Goal: Task Accomplishment & Management: Manage account settings

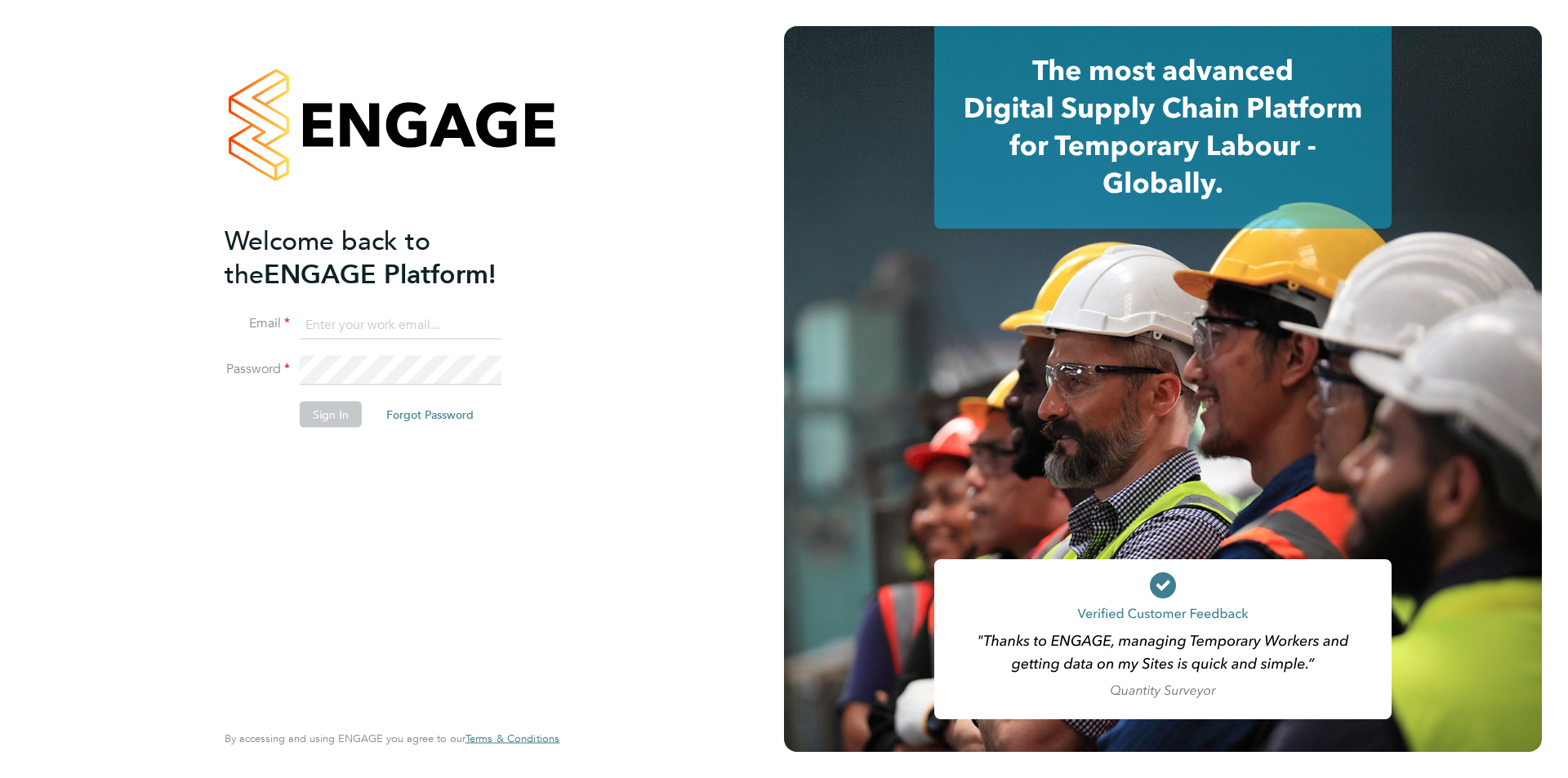
type input "[PERSON_NAME][EMAIL_ADDRESS][DOMAIN_NAME]"
click at [327, 405] on button "Sign In" at bounding box center [330, 415] width 62 height 26
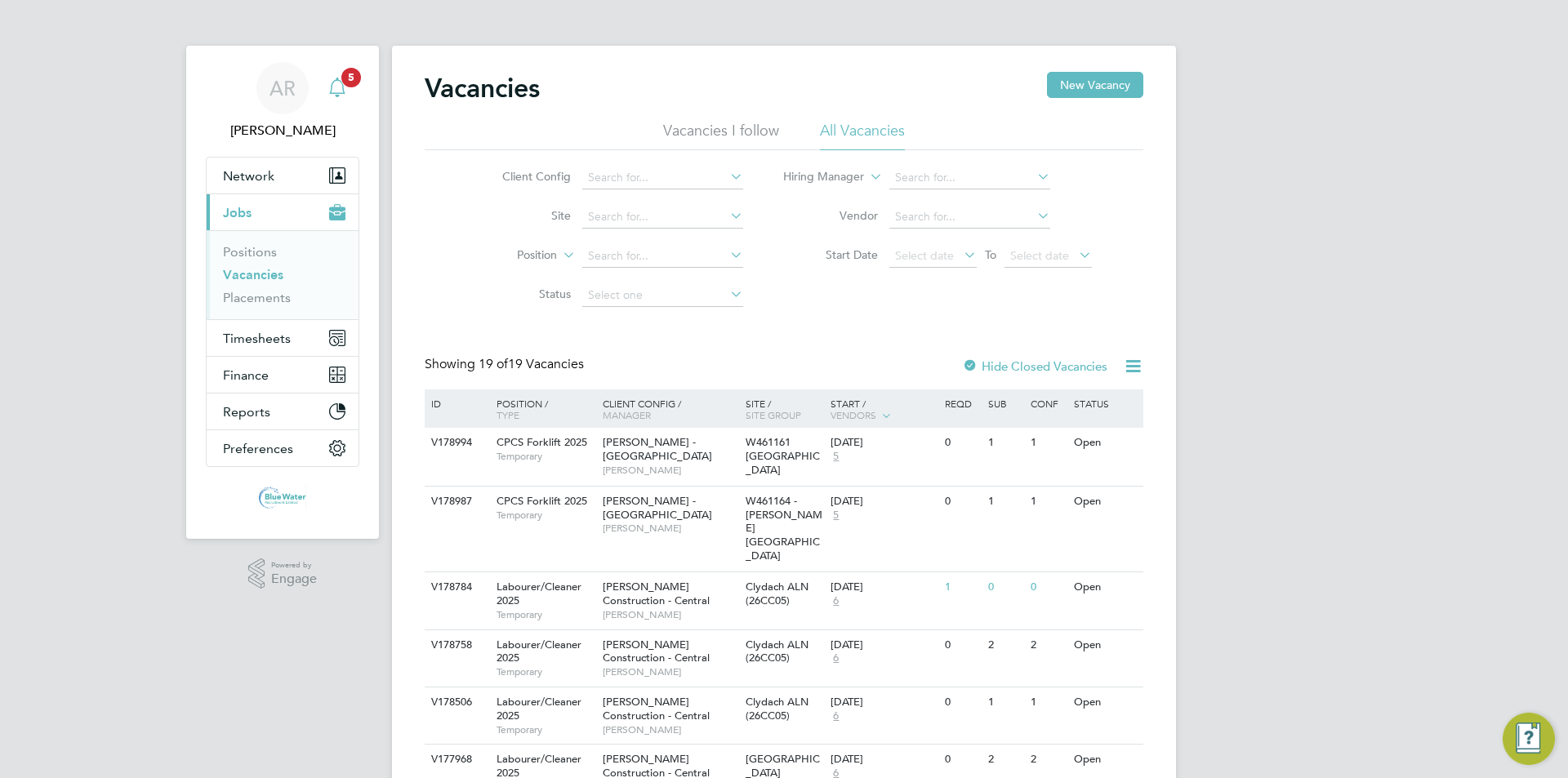
click at [343, 77] on span "5" at bounding box center [351, 77] width 19 height 19
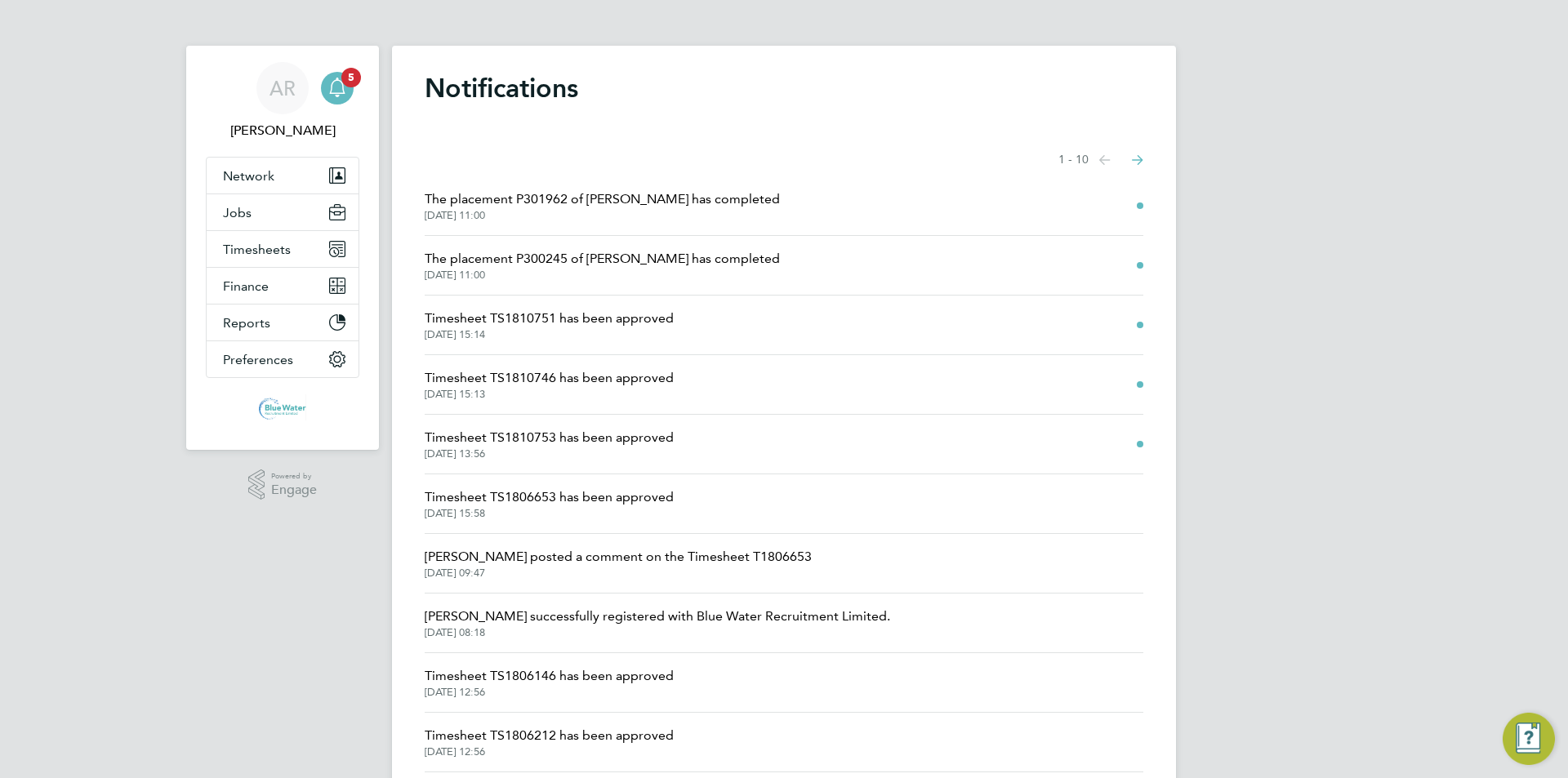
click at [646, 211] on span "[DATE] 11:00" at bounding box center [602, 216] width 355 height 13
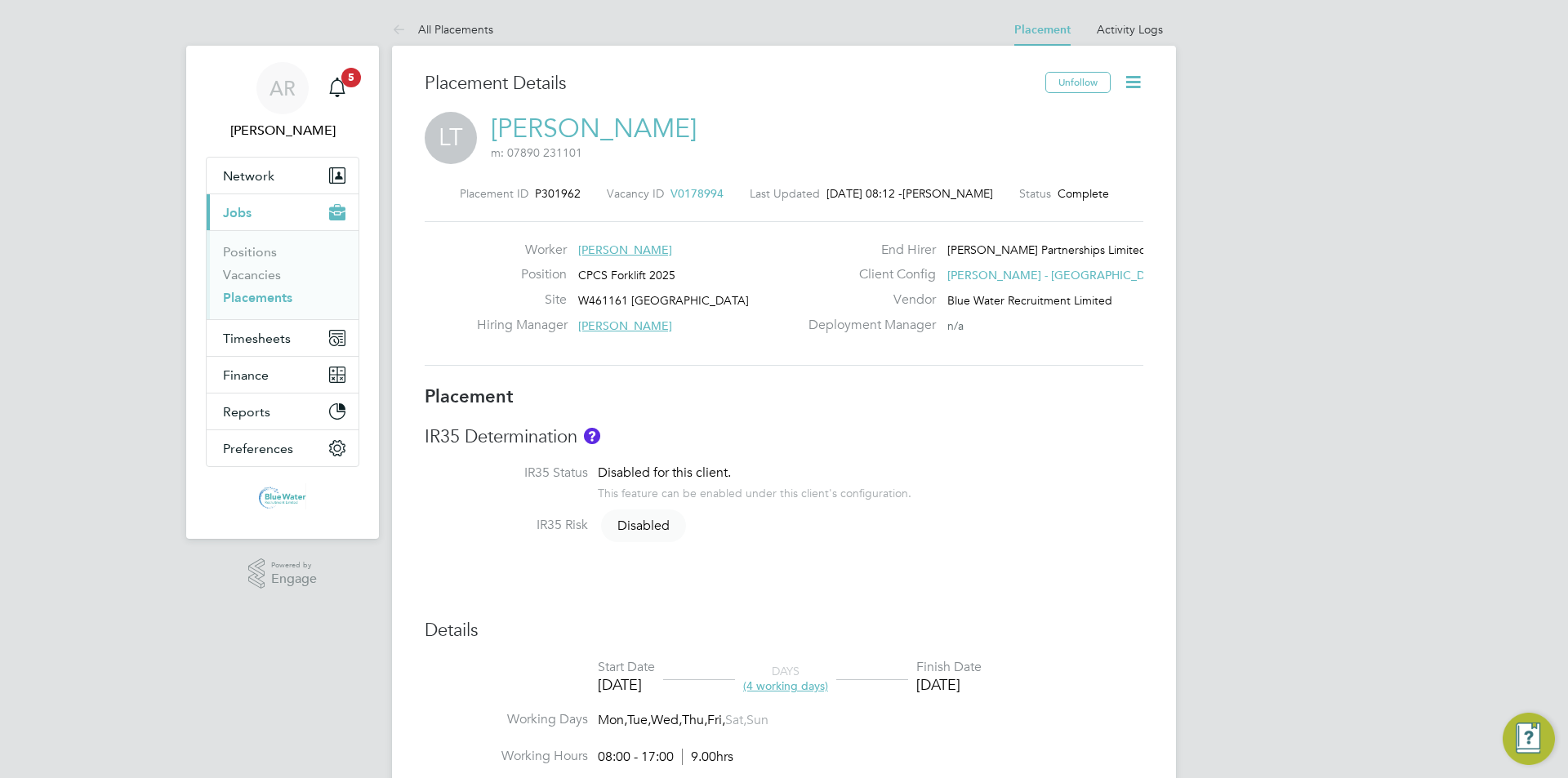
click at [1140, 92] on icon at bounding box center [1133, 82] width 20 height 20
click at [1091, 122] on li "Edit Placement e" at bounding box center [1080, 120] width 120 height 23
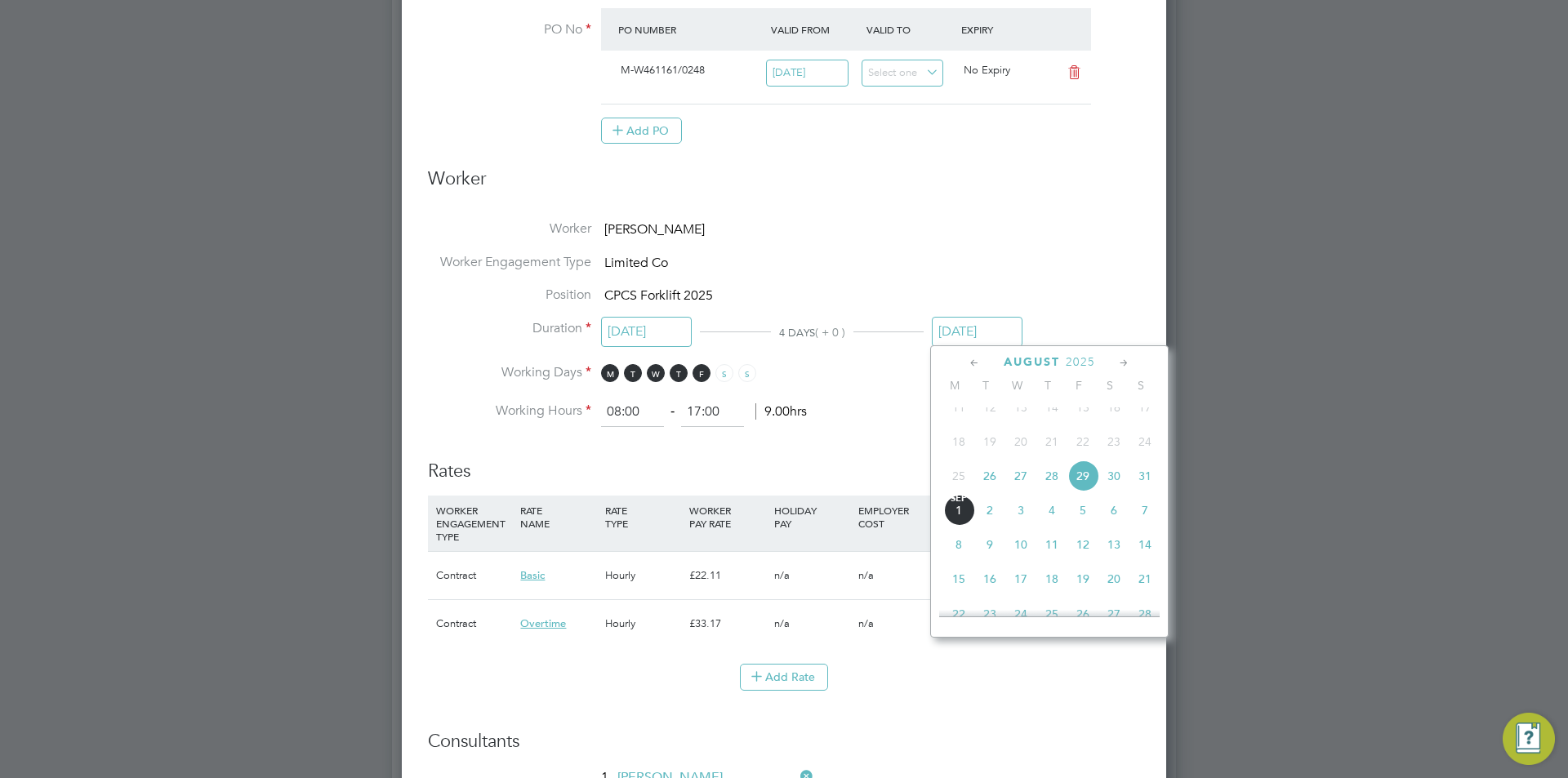
click at [979, 325] on input "[DATE]" at bounding box center [977, 331] width 91 height 30
click at [957, 526] on span "[DATE]" at bounding box center [958, 510] width 31 height 31
type input "[DATE]"
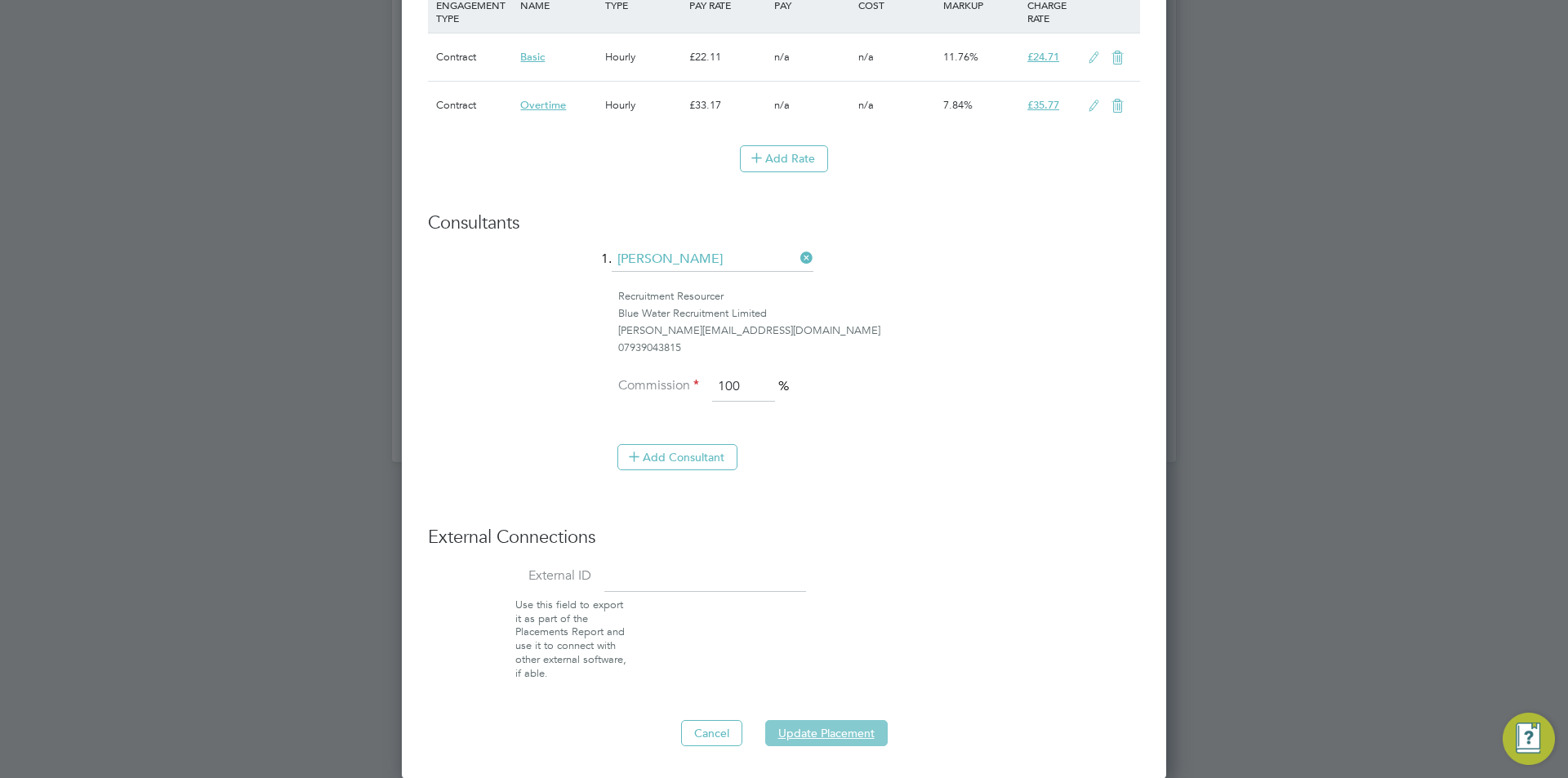
click at [815, 740] on button "Update Placement" at bounding box center [825, 733] width 122 height 26
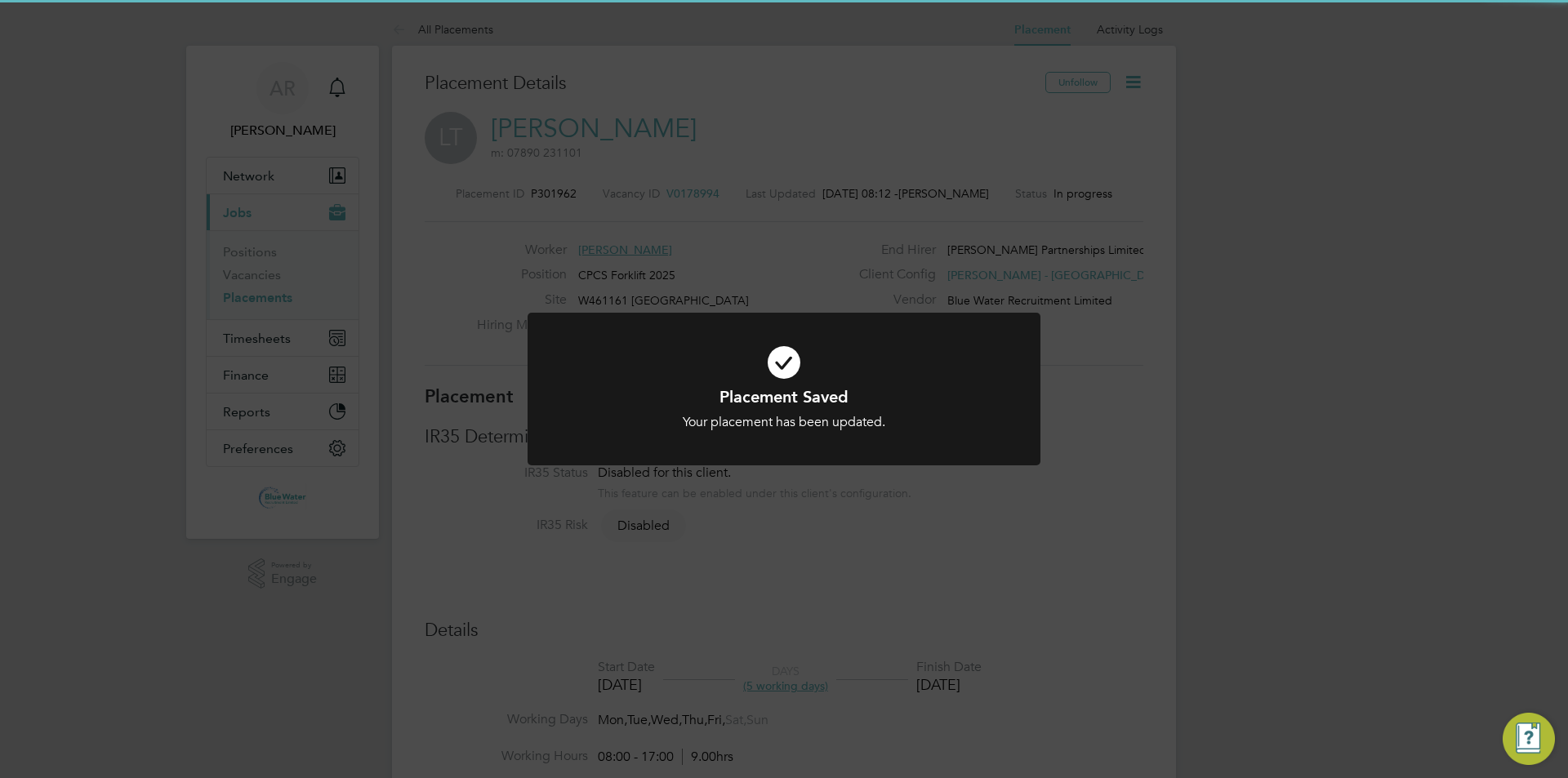
click at [844, 354] on icon at bounding box center [784, 361] width 425 height 63
